Goal: Transaction & Acquisition: Subscribe to service/newsletter

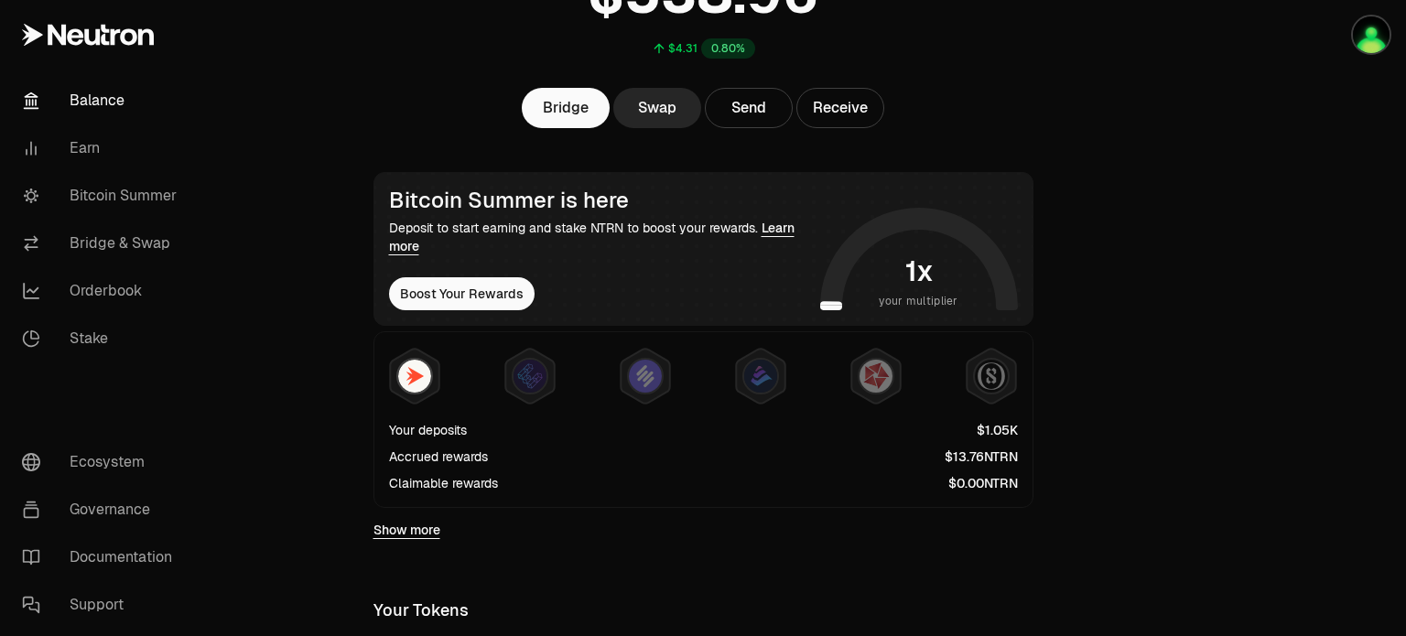
scroll to position [275, 0]
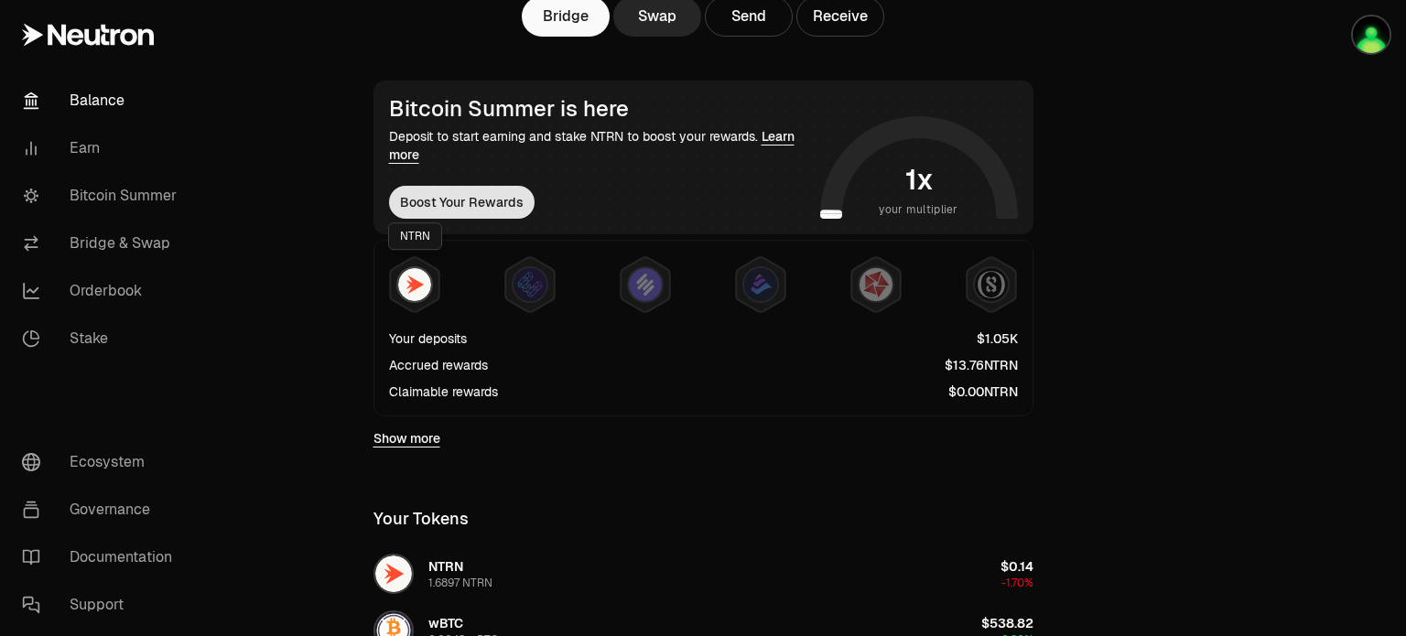
click at [443, 201] on button "Boost Your Rewards" at bounding box center [462, 202] width 146 height 33
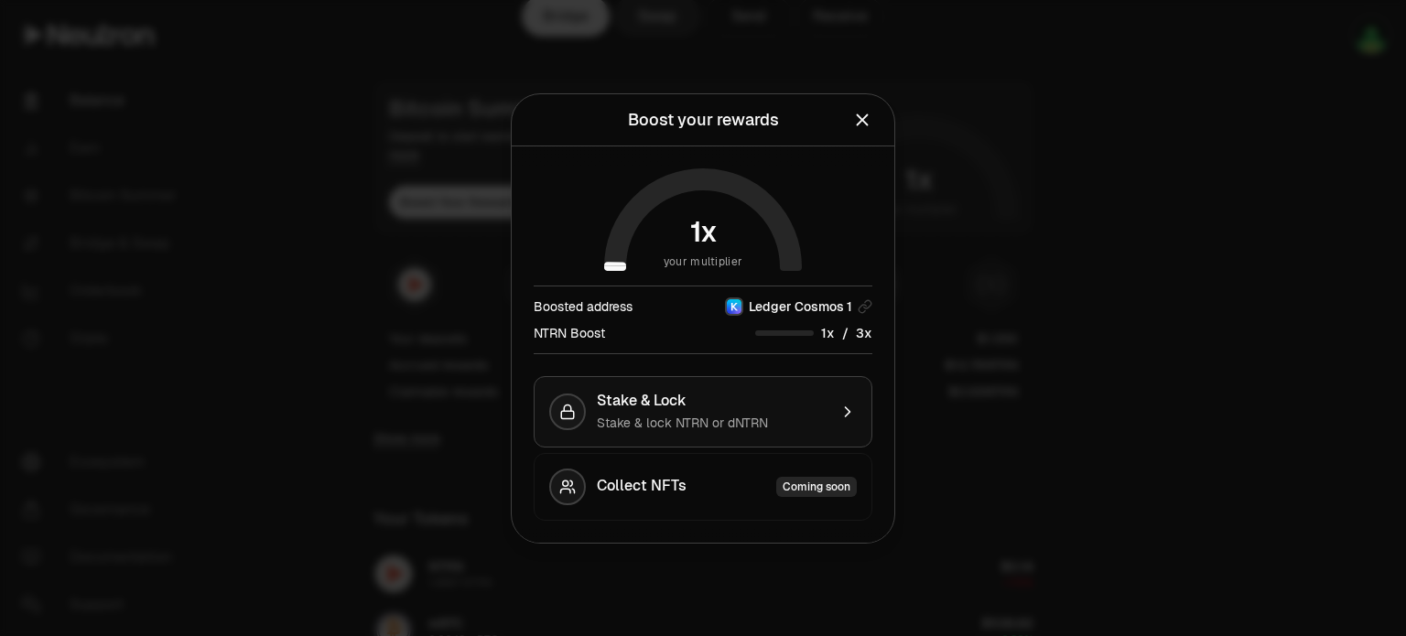
click at [796, 406] on div "Stake & Lock" at bounding box center [712, 401] width 231 height 18
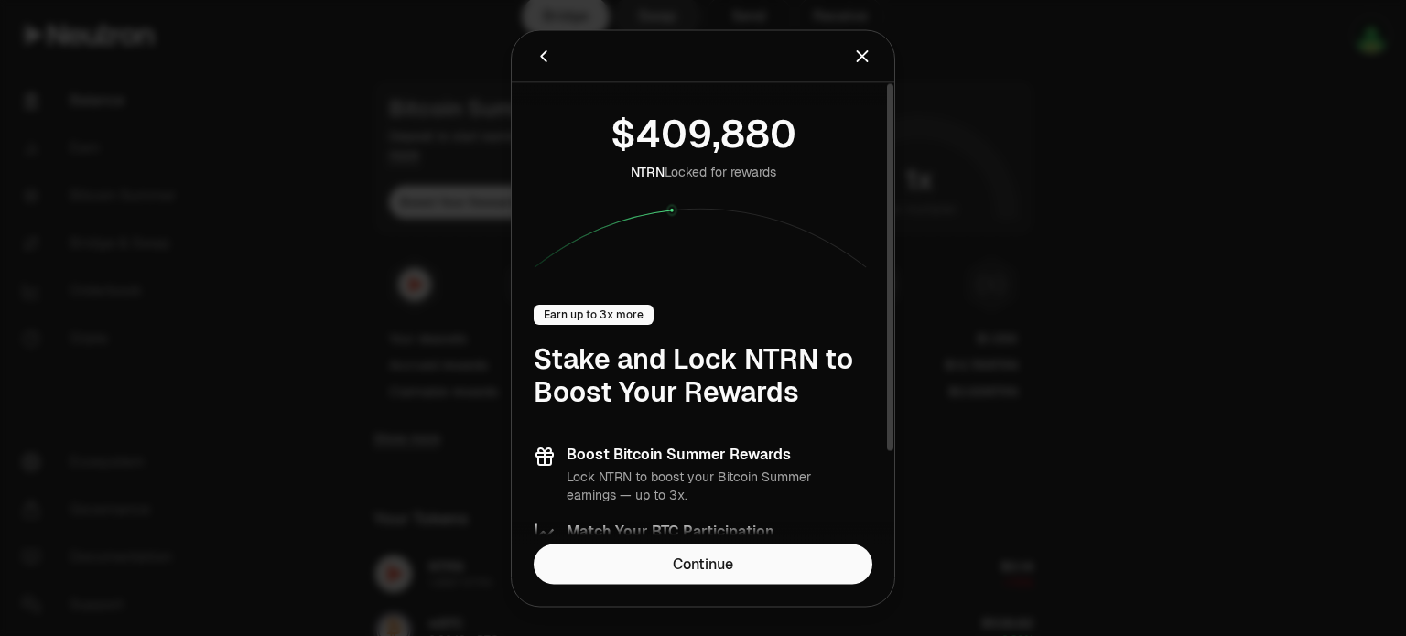
scroll to position [116, 0]
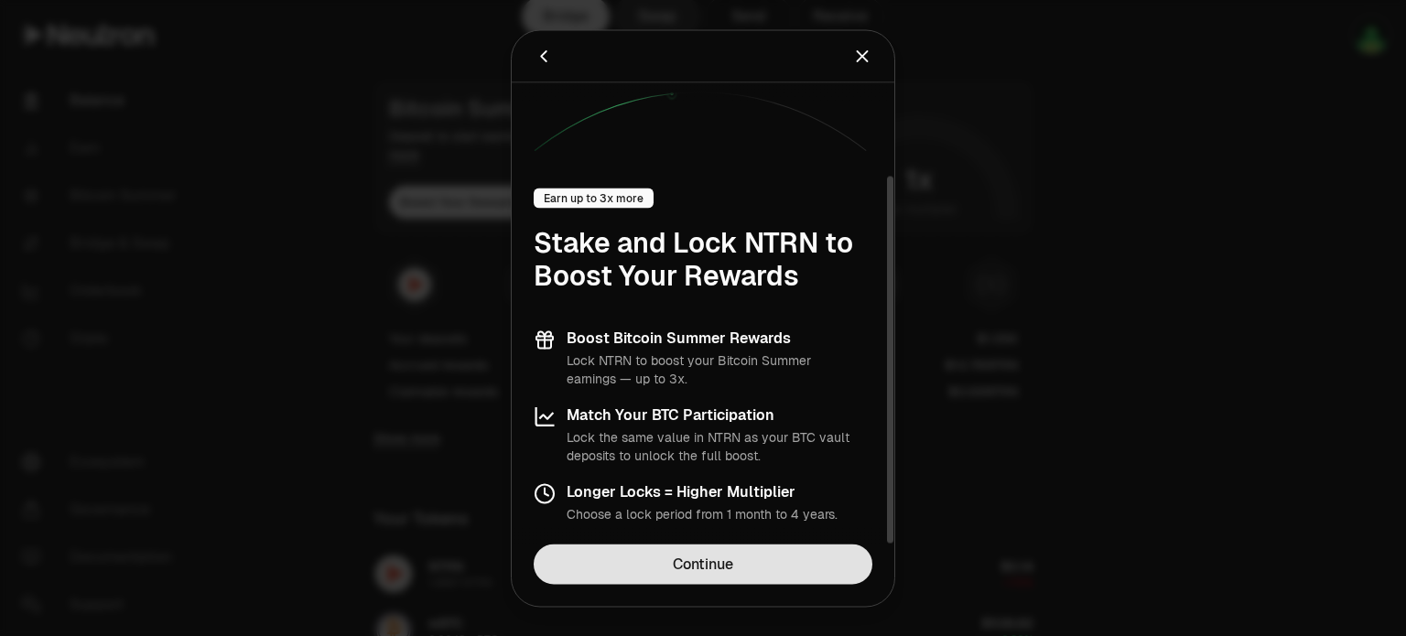
click at [701, 561] on link "Continue" at bounding box center [703, 564] width 339 height 40
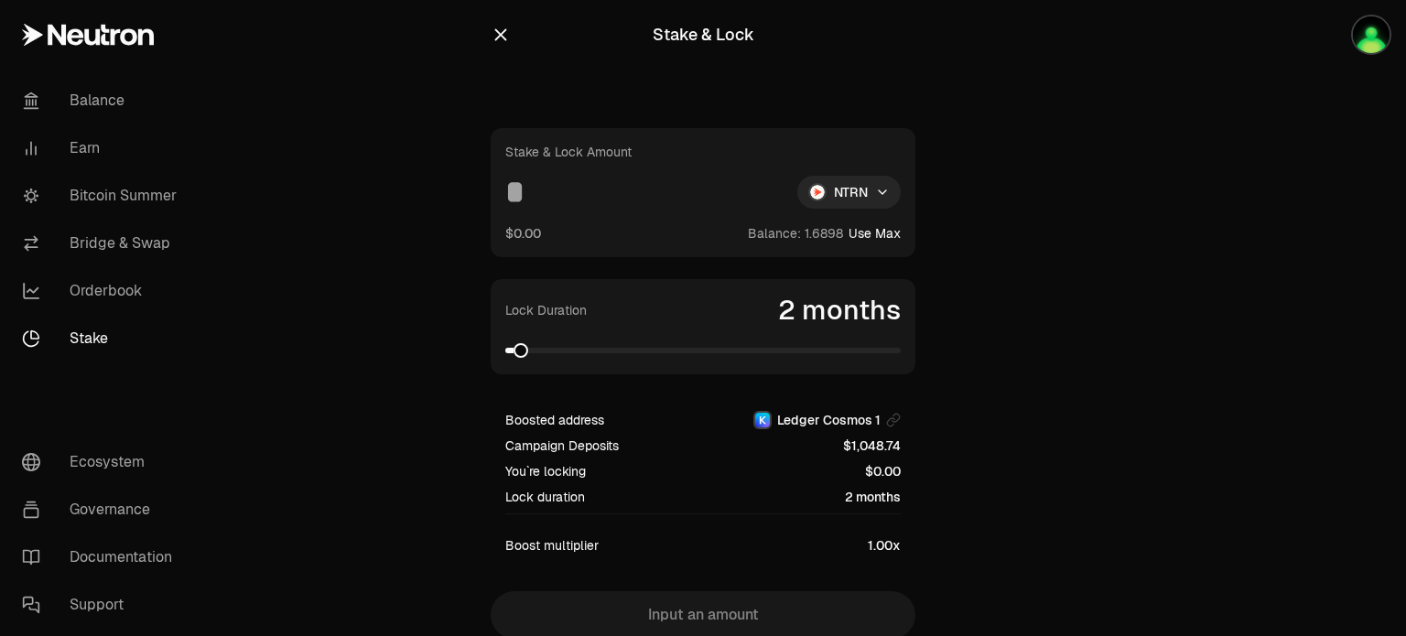
click at [869, 231] on button "Use Max" at bounding box center [875, 233] width 52 height 18
type input "********"
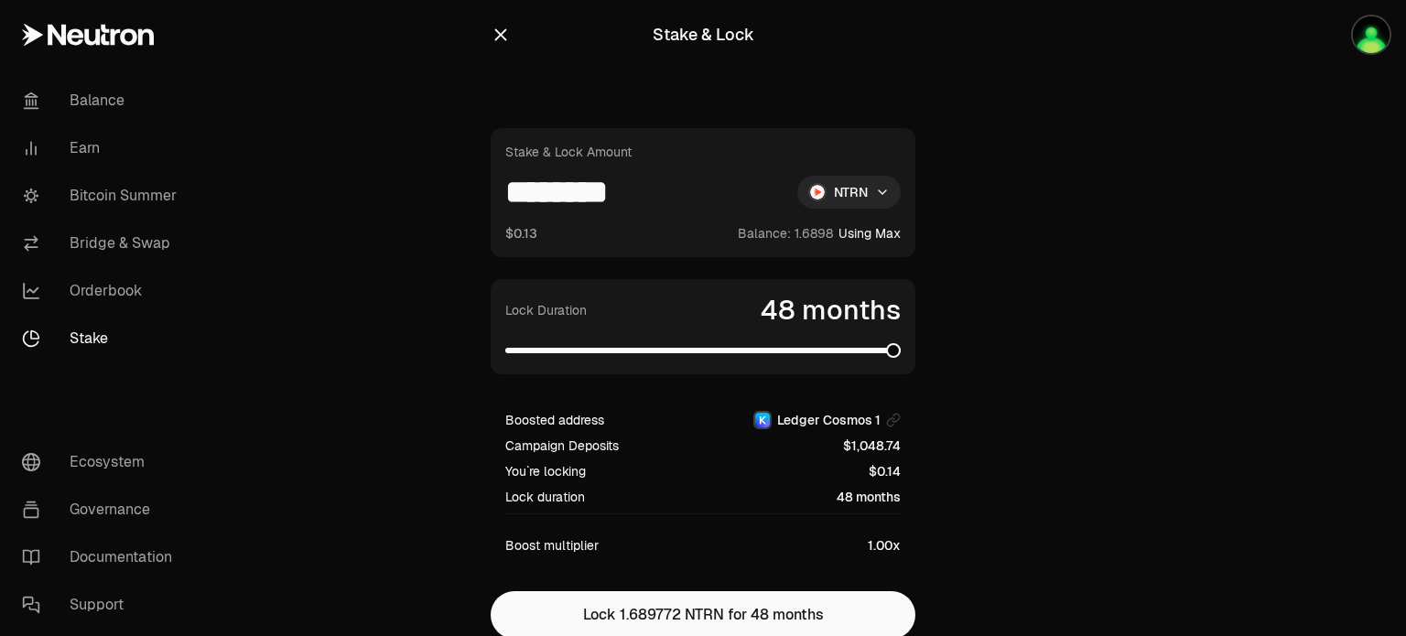
click at [901, 343] on span at bounding box center [893, 350] width 15 height 15
click at [1091, 300] on main "Stake & Lock Stake & Lock Amount ******** NTRN $0.13 Balance: Using Max Lock Du…" at bounding box center [805, 356] width 1201 height 712
click at [502, 27] on icon "button" at bounding box center [501, 35] width 20 height 20
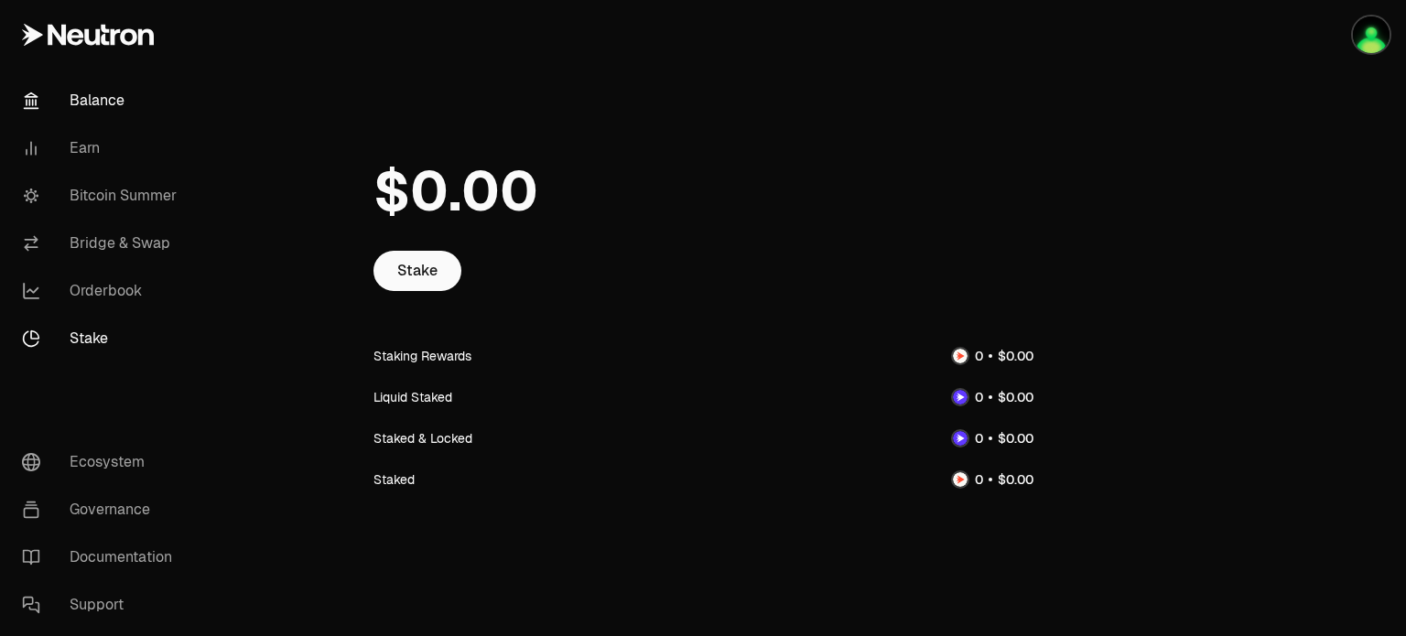
click at [106, 105] on link "Balance" at bounding box center [102, 101] width 190 height 48
